Goal: Find specific page/section: Find specific page/section

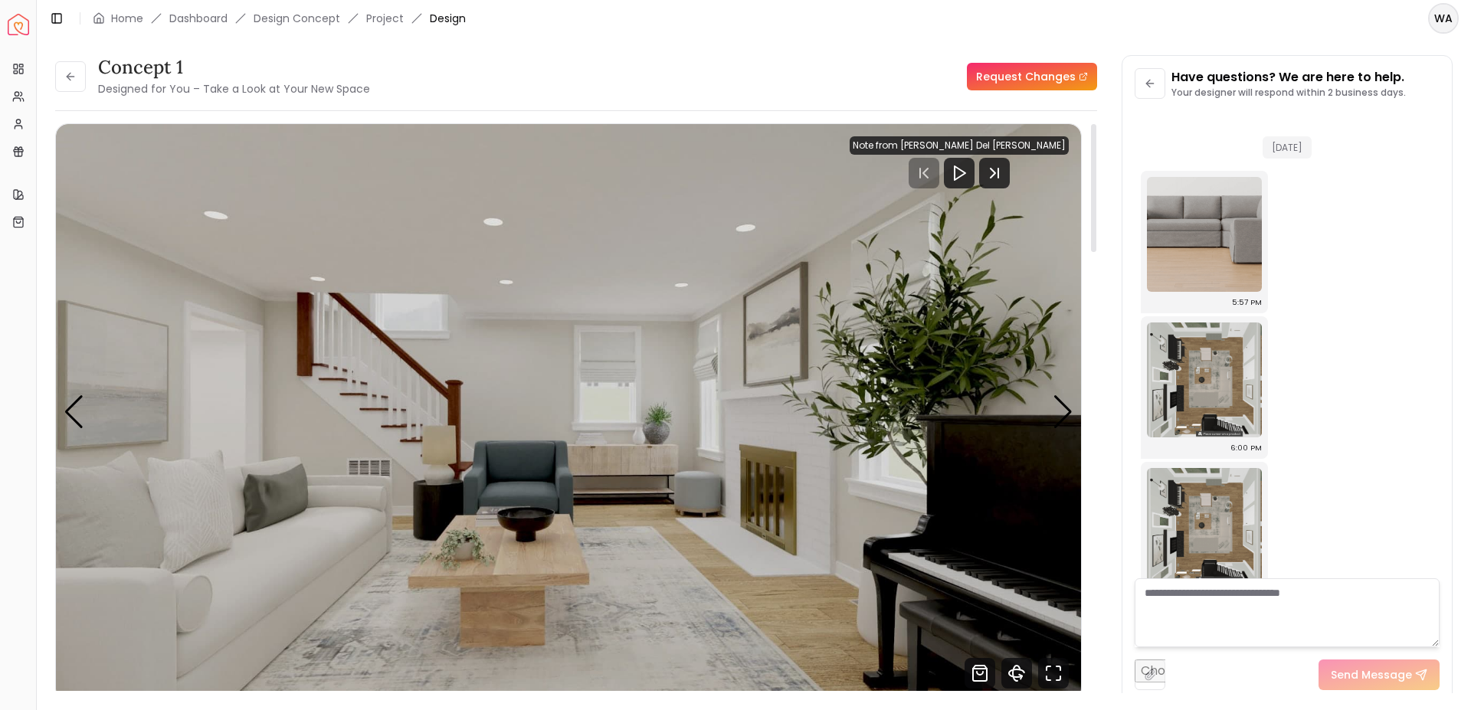
scroll to position [3233, 0]
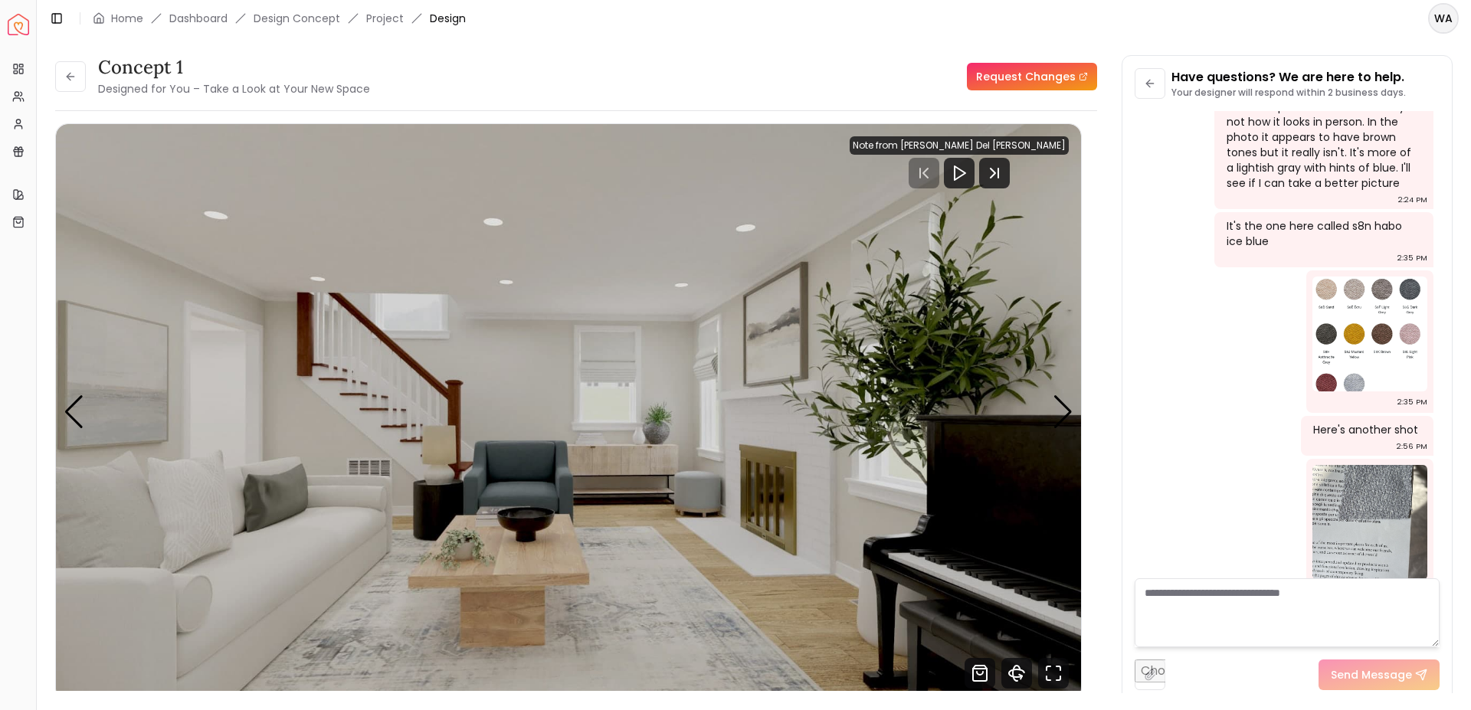
click at [386, 27] on div "Toggle Sidebar Home Dashboard Design Concept Project Design" at bounding box center [257, 18] width 441 height 21
click at [385, 18] on link "Project" at bounding box center [385, 18] width 38 height 15
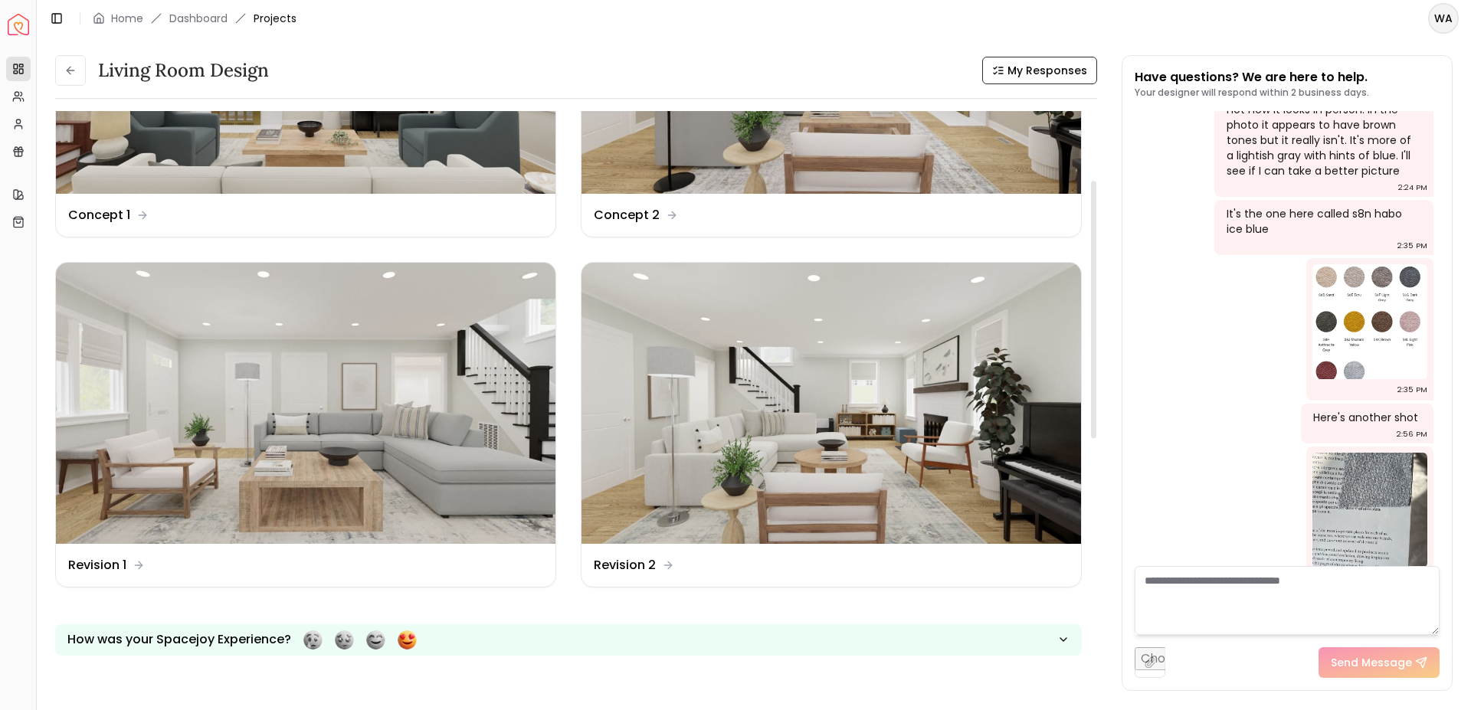
scroll to position [106, 0]
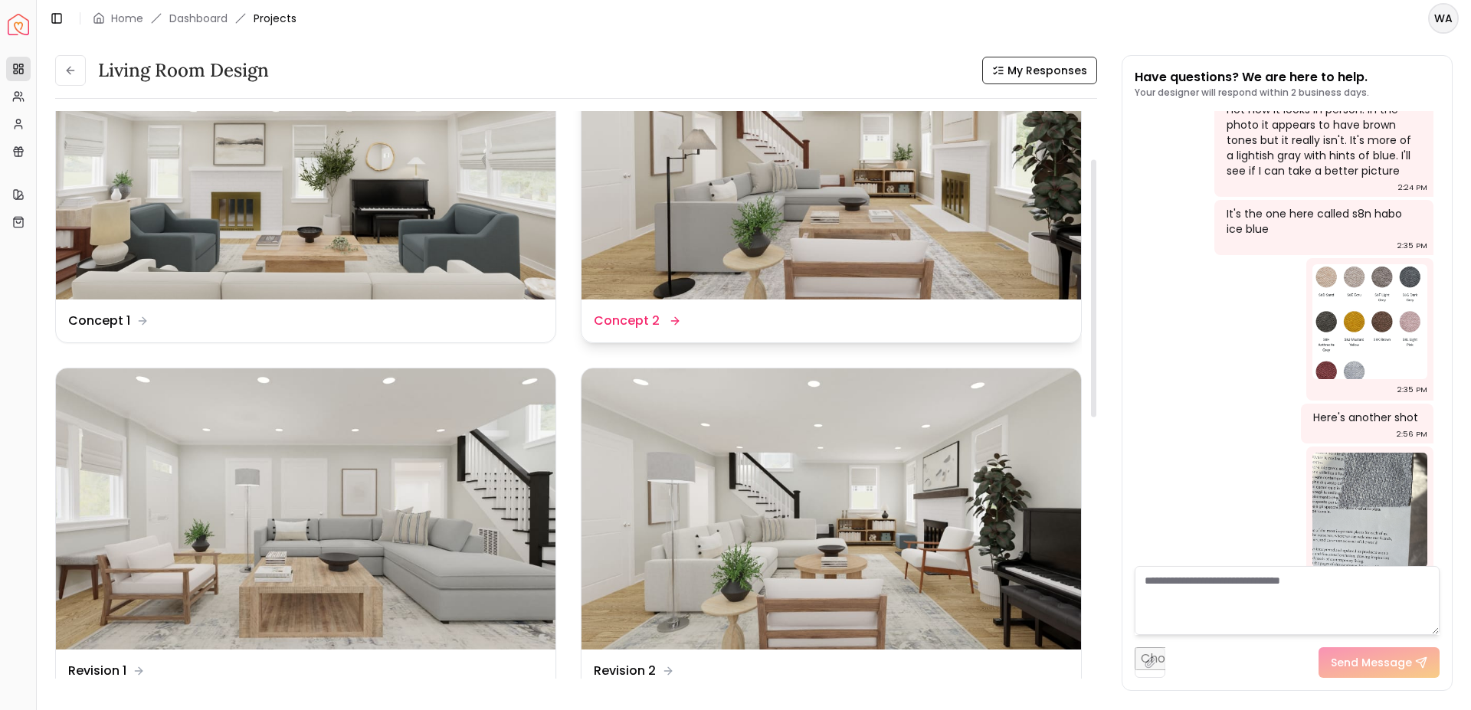
click at [742, 195] on img at bounding box center [830, 158] width 499 height 281
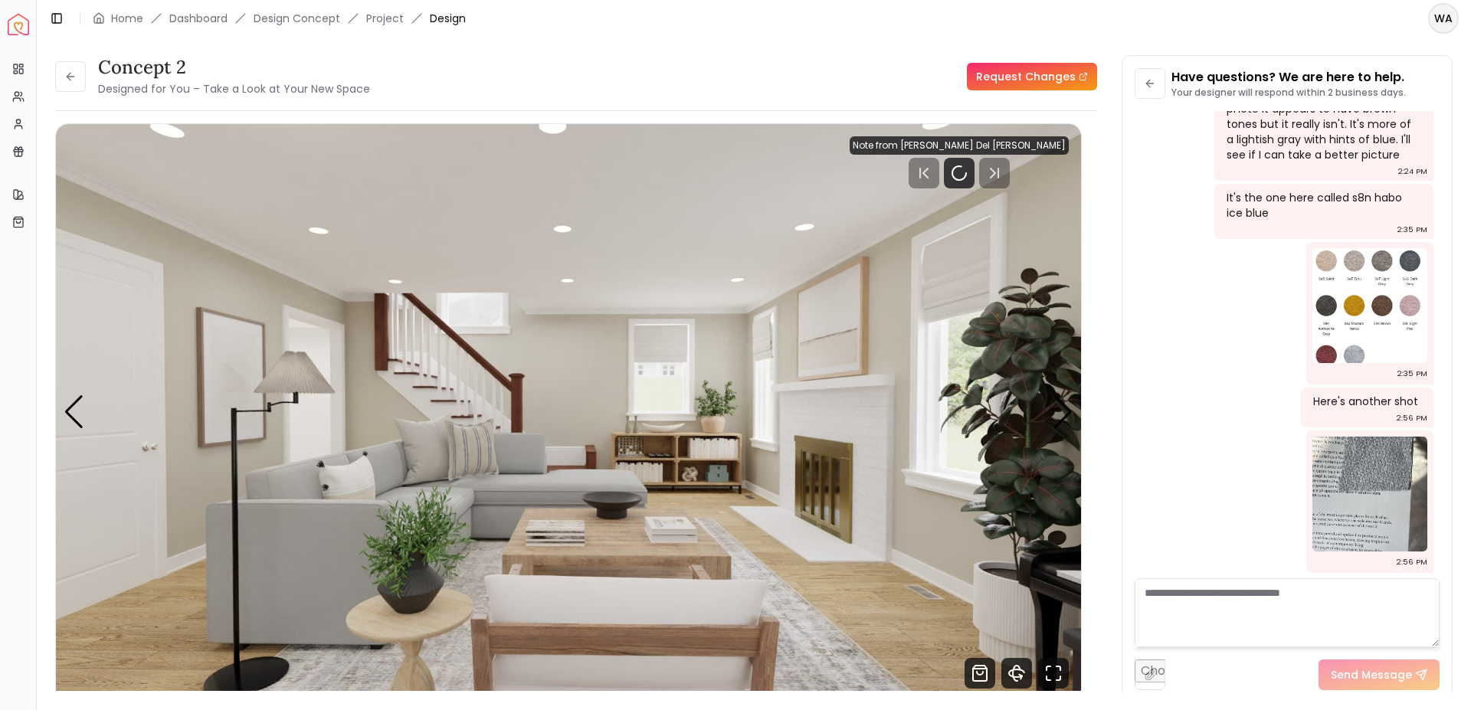
scroll to position [3233, 0]
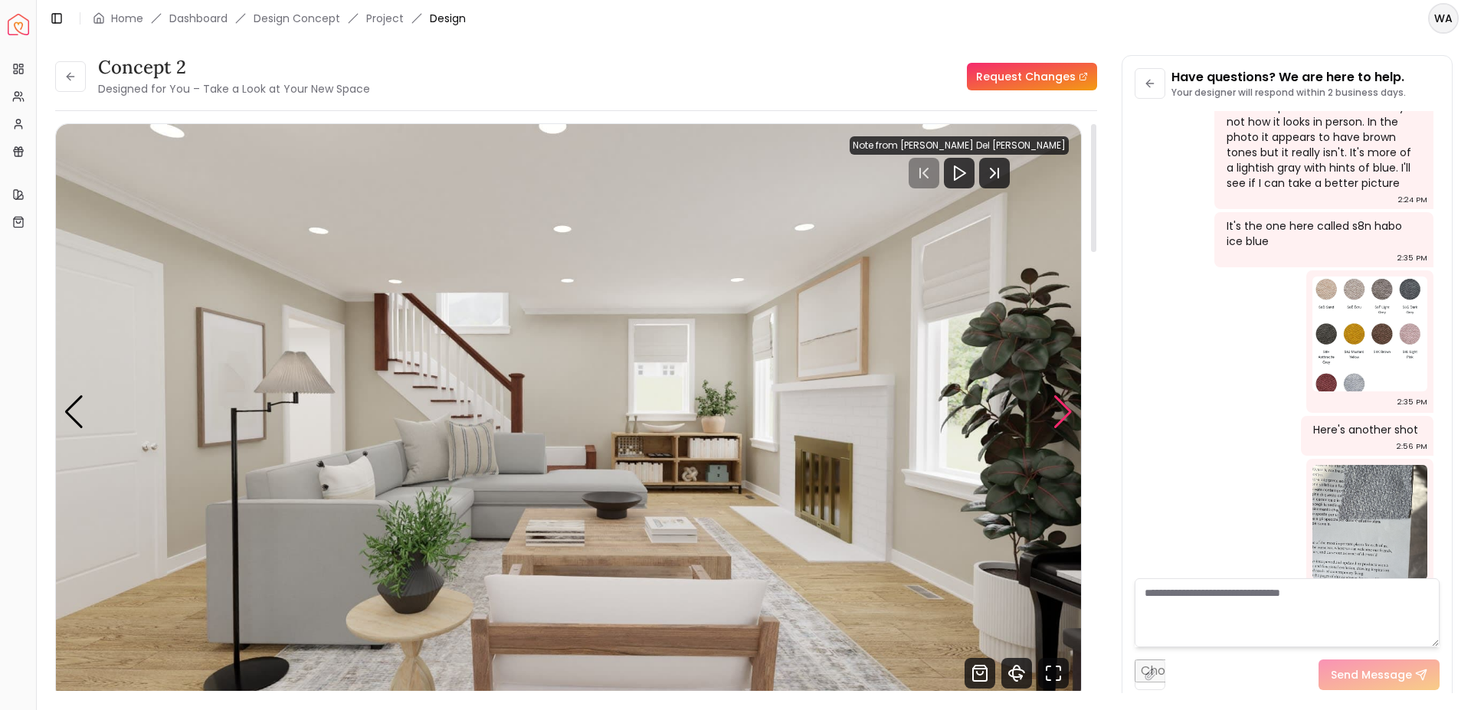
click at [1053, 411] on div "Next slide" at bounding box center [1063, 412] width 21 height 34
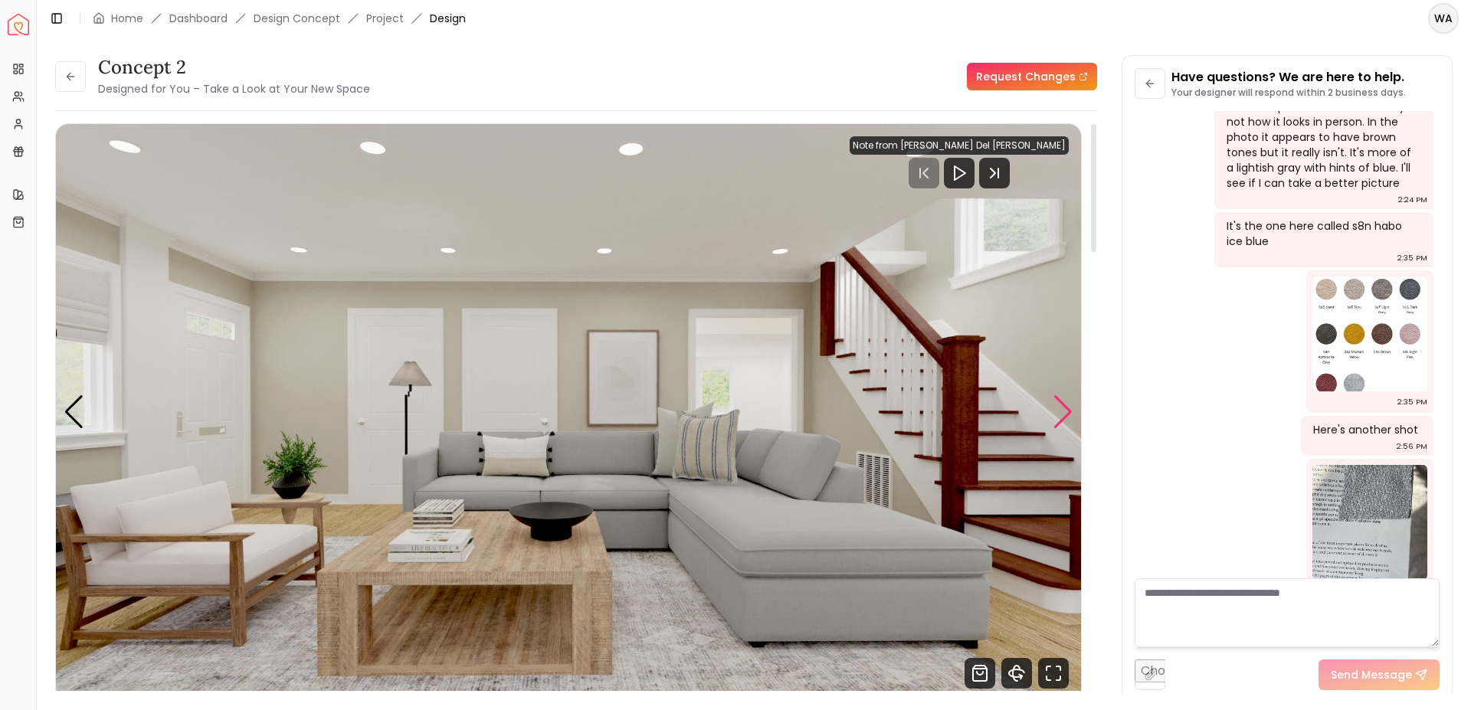
click at [1053, 411] on div "Next slide" at bounding box center [1063, 412] width 21 height 34
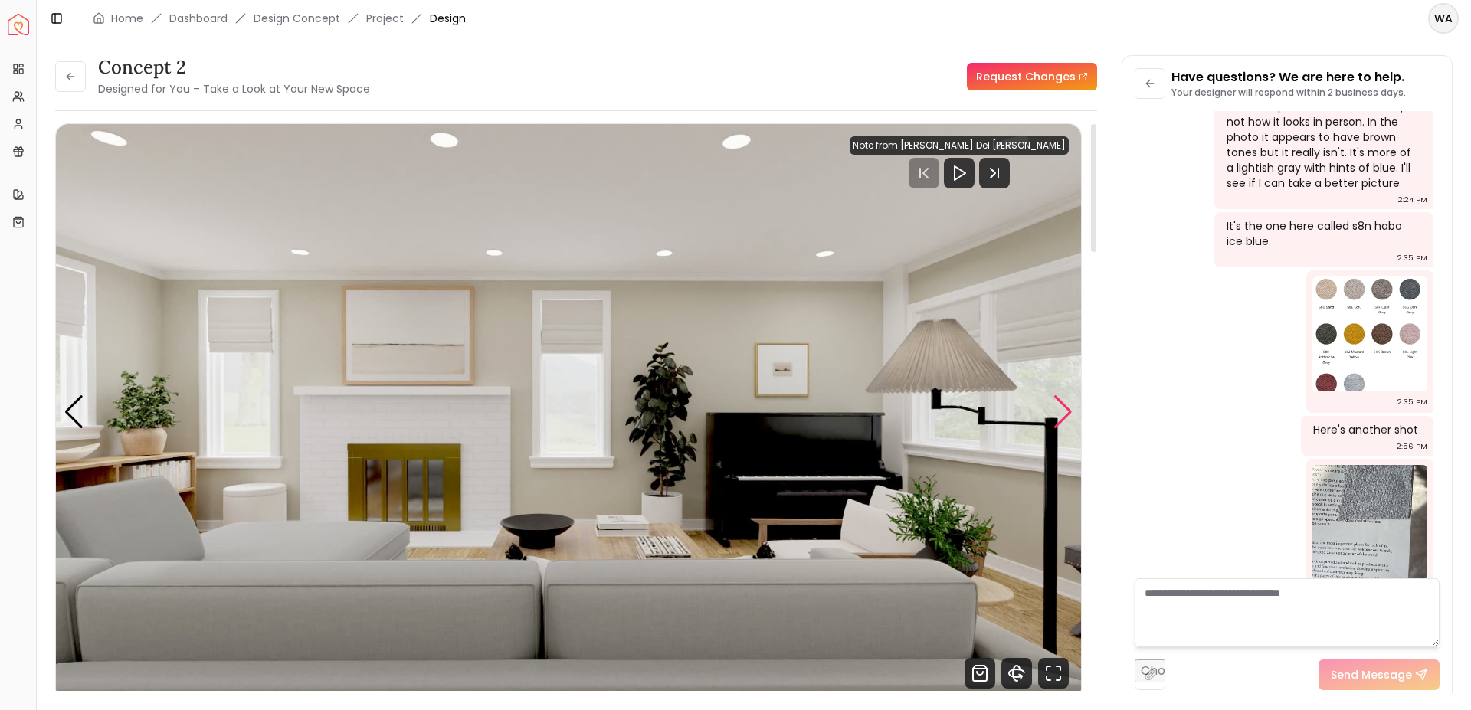
click at [1053, 411] on div "Next slide" at bounding box center [1063, 412] width 21 height 34
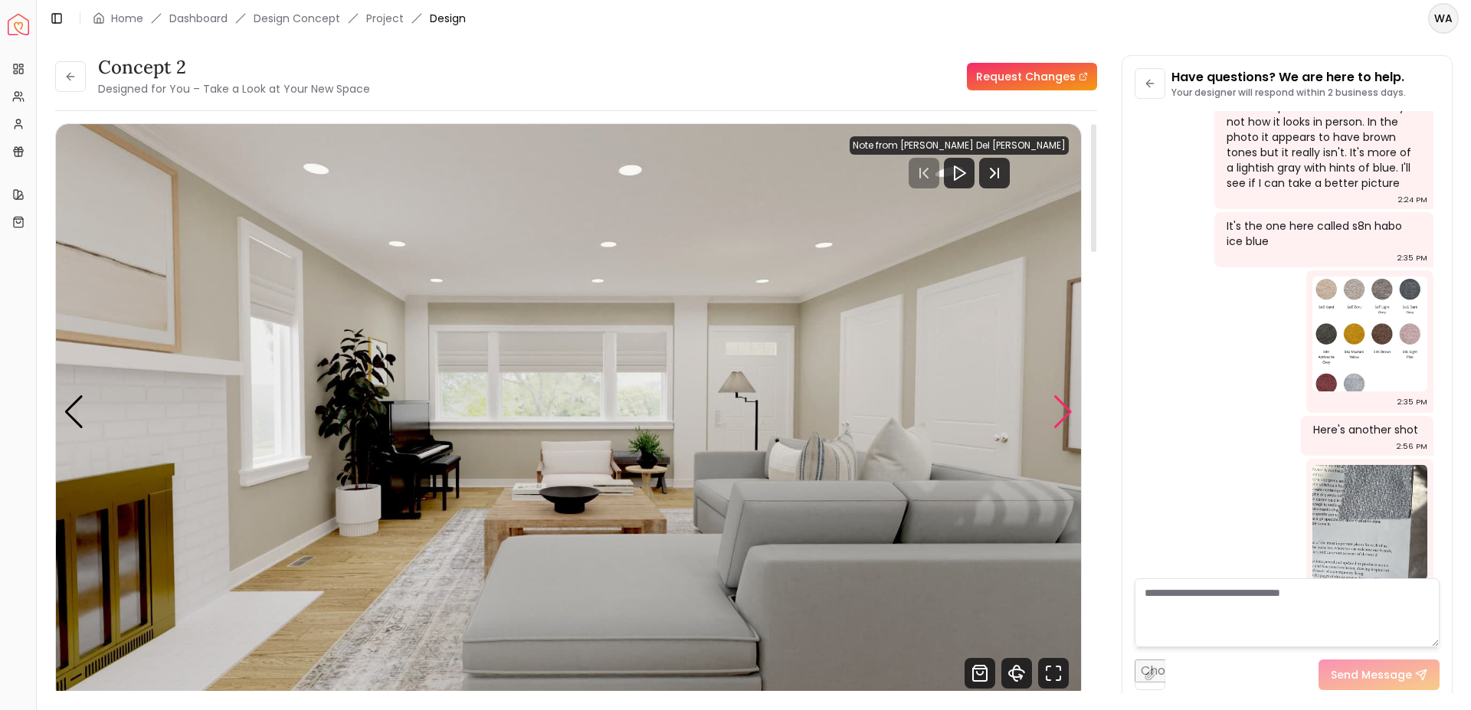
click at [1053, 411] on div "Next slide" at bounding box center [1063, 412] width 21 height 34
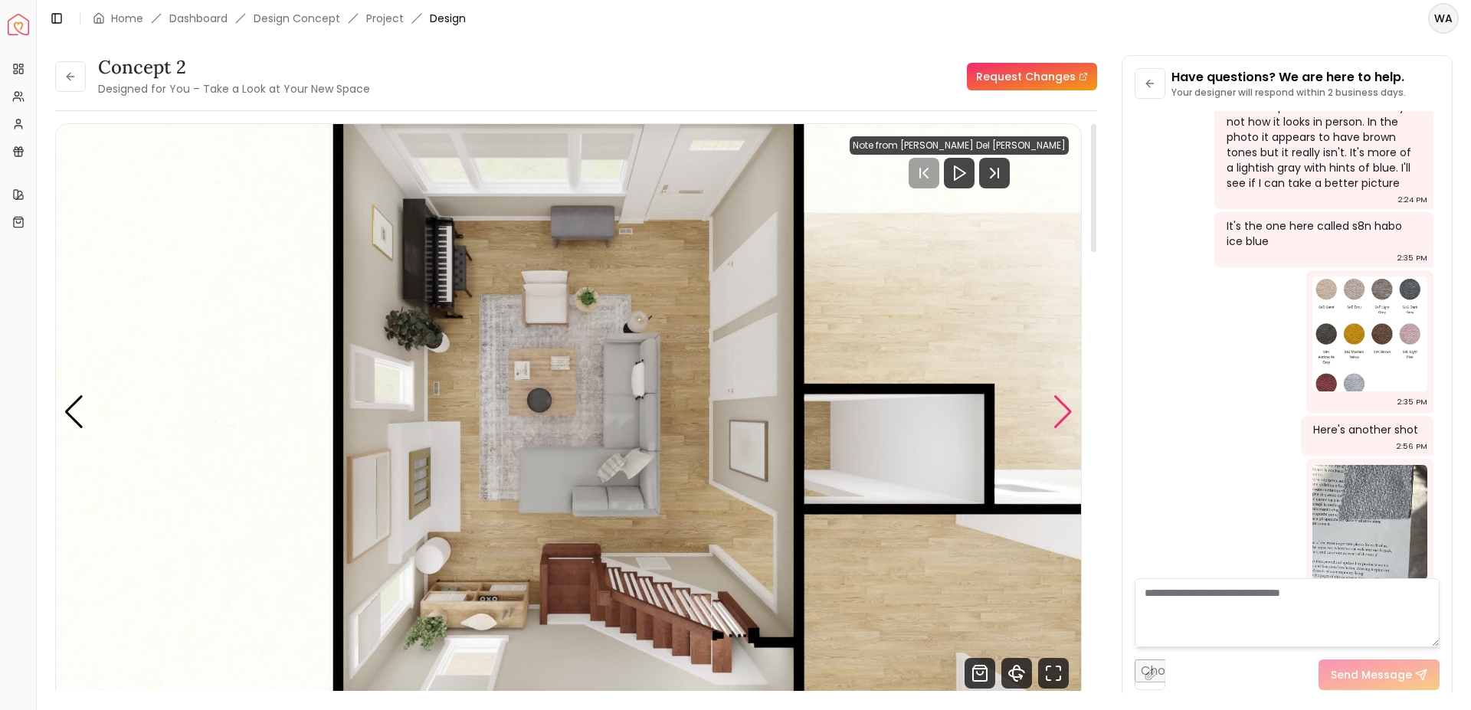
click at [1053, 411] on div "Next slide" at bounding box center [1063, 412] width 21 height 34
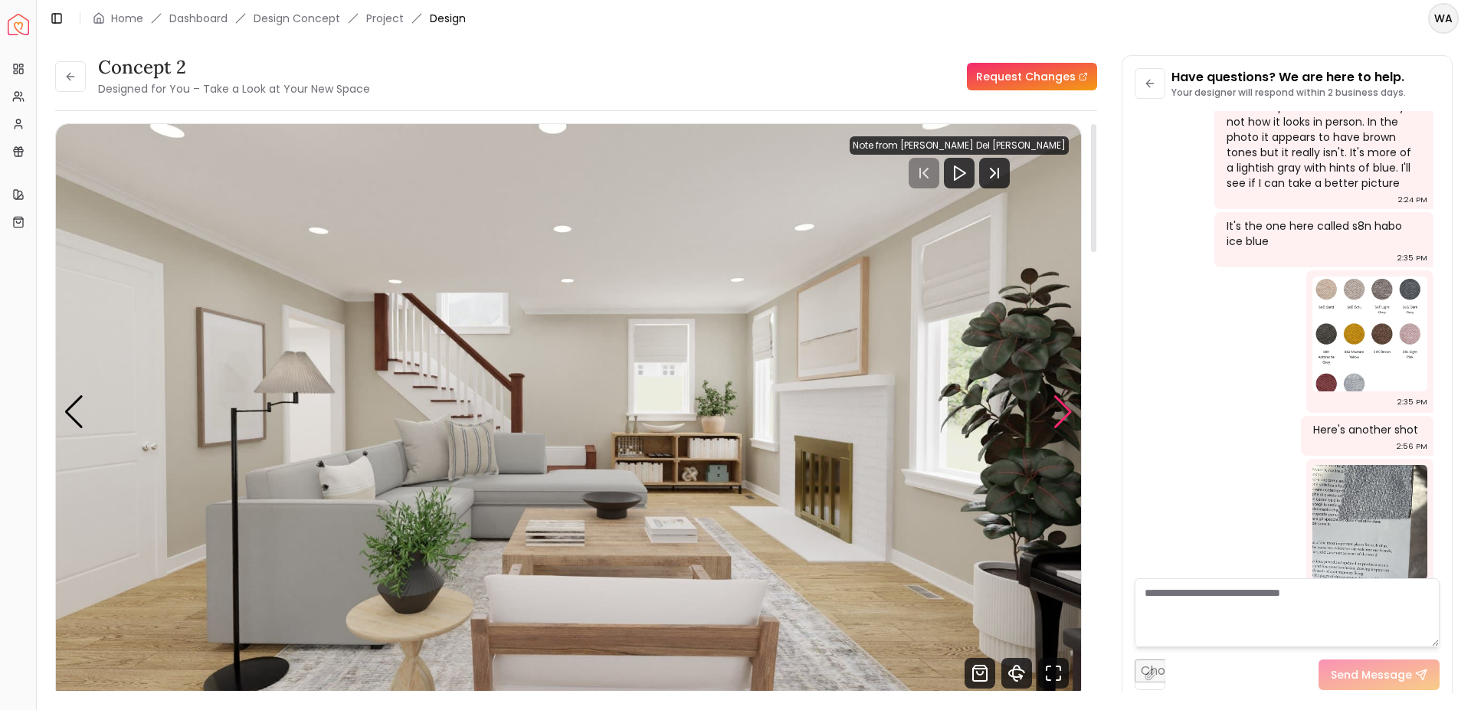
click at [1053, 411] on div "Next slide" at bounding box center [1063, 412] width 21 height 34
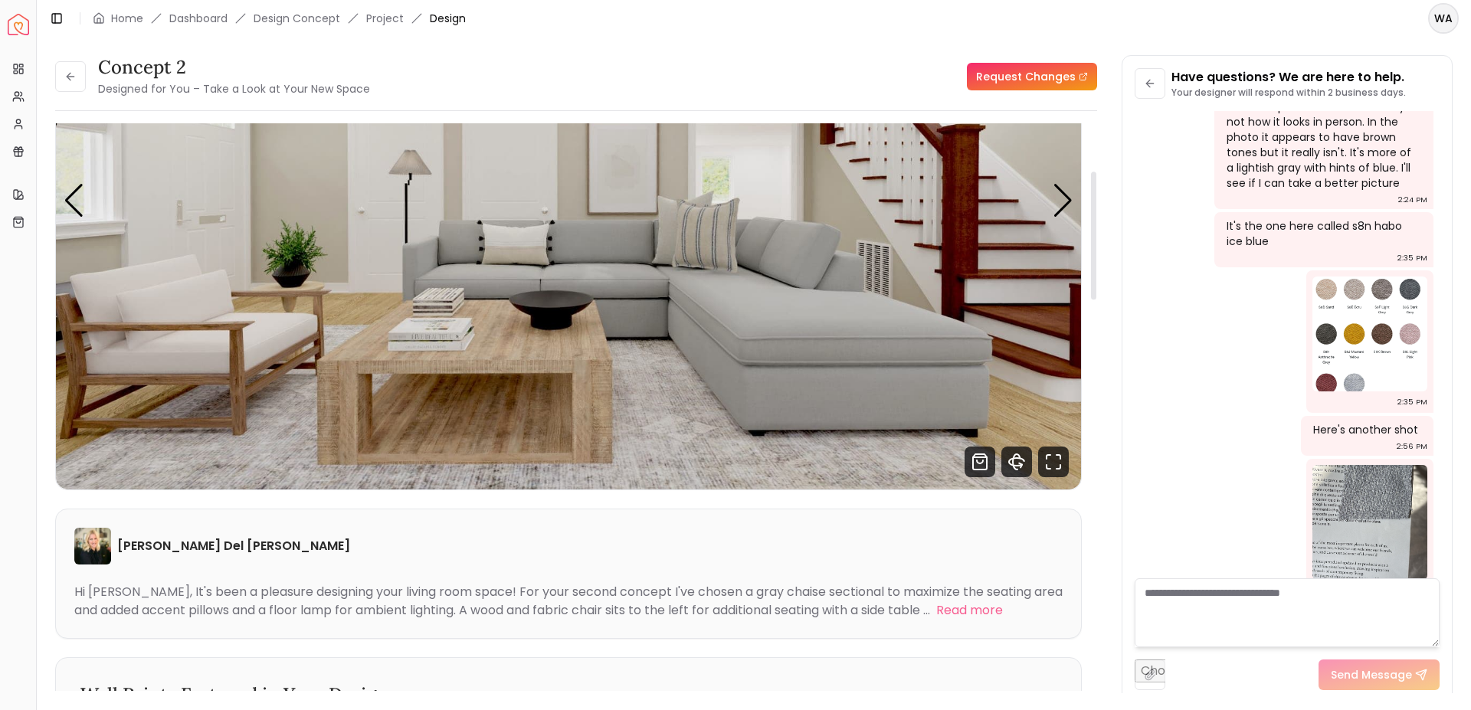
scroll to position [0, 0]
